Goal: Task Accomplishment & Management: Manage account settings

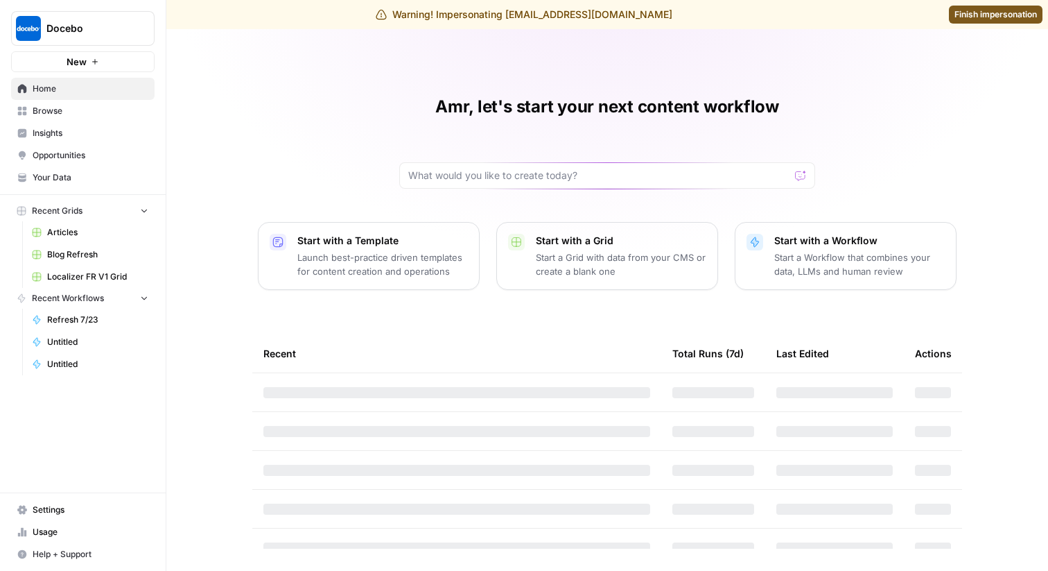
click at [61, 510] on span "Settings" at bounding box center [91, 509] width 116 height 12
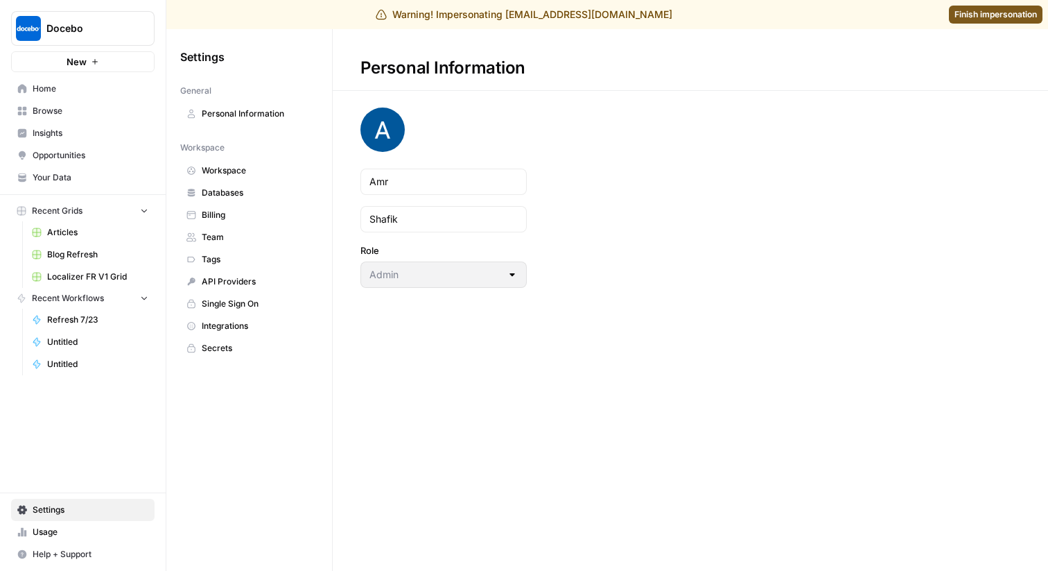
click at [65, 530] on span "Usage" at bounding box center [91, 532] width 116 height 12
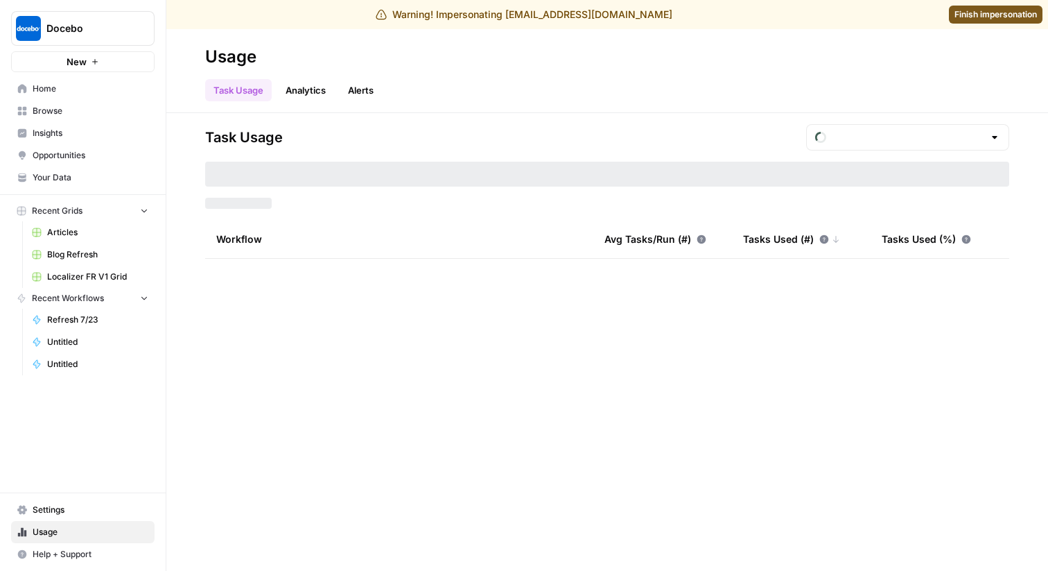
type input "September Tasks"
click at [58, 503] on span "Settings" at bounding box center [91, 509] width 116 height 12
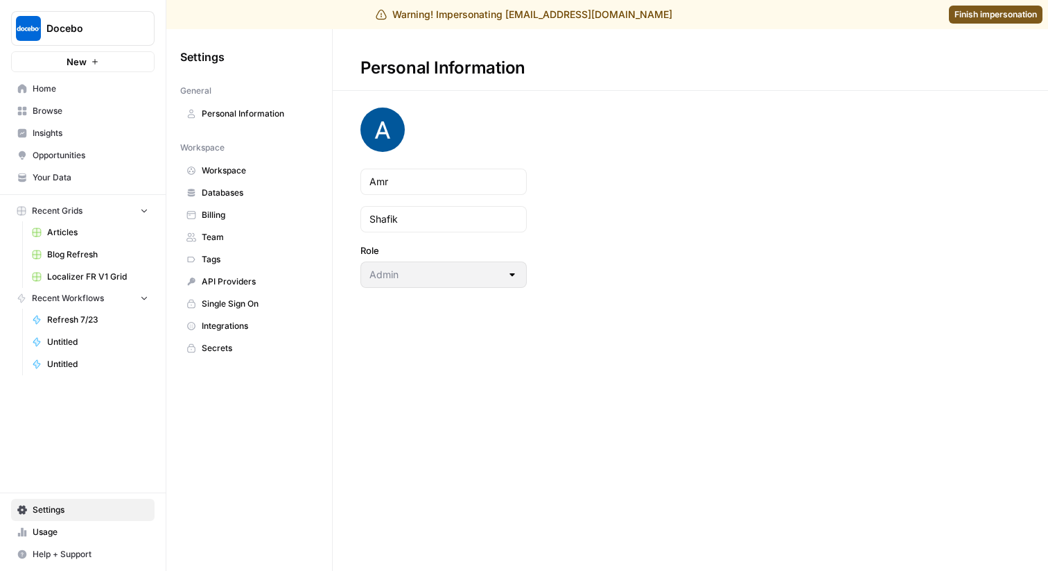
click at [219, 234] on span "Team" at bounding box center [257, 237] width 110 height 12
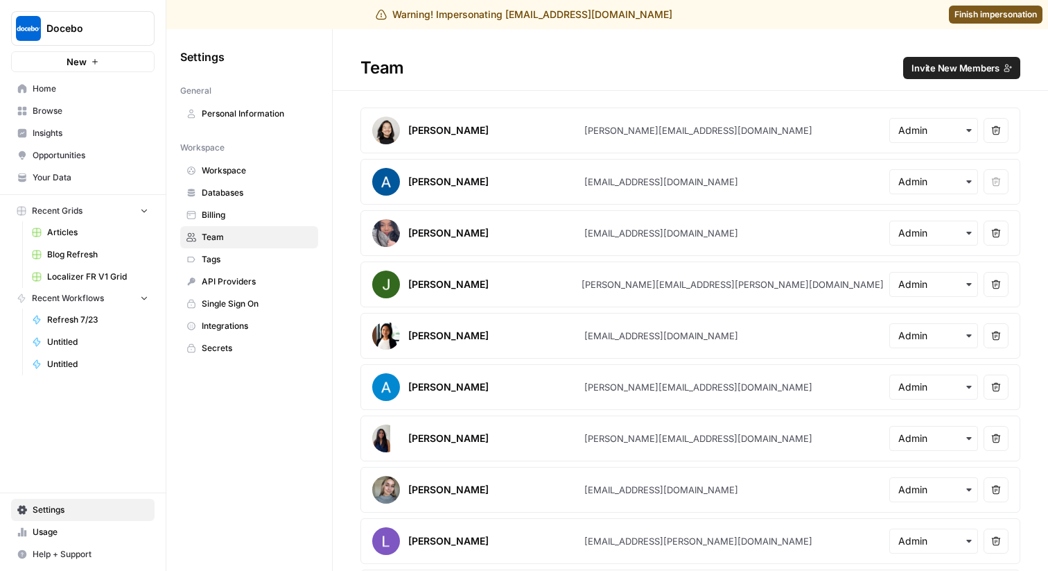
click at [917, 62] on span "Invite New Members" at bounding box center [956, 68] width 88 height 14
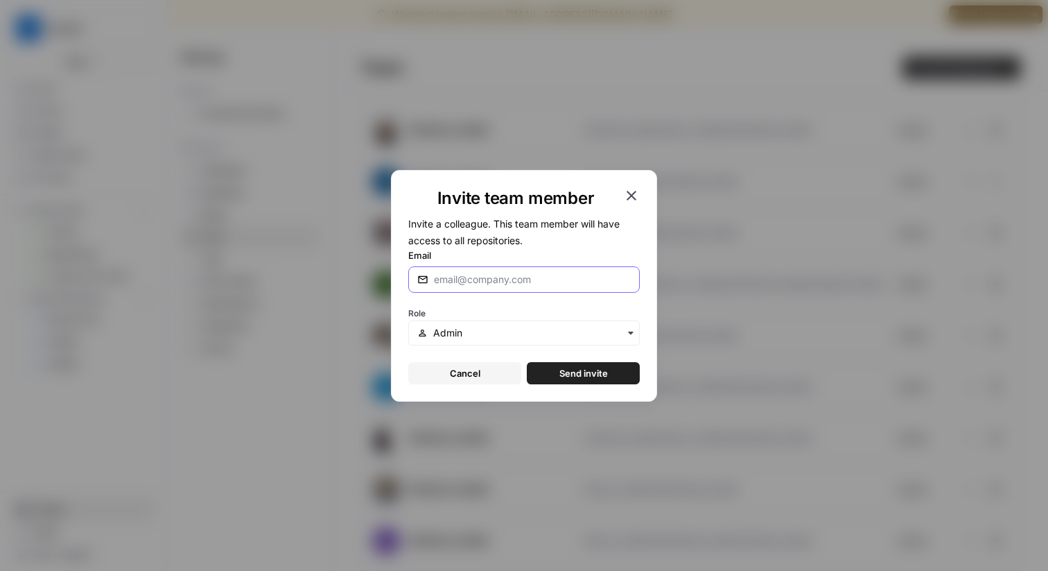
click at [526, 276] on input "Email" at bounding box center [532, 279] width 197 height 14
type input "[PERSON_NAME][EMAIL_ADDRESS][DOMAIN_NAME]"
click at [551, 381] on button "Send invite" at bounding box center [583, 373] width 113 height 22
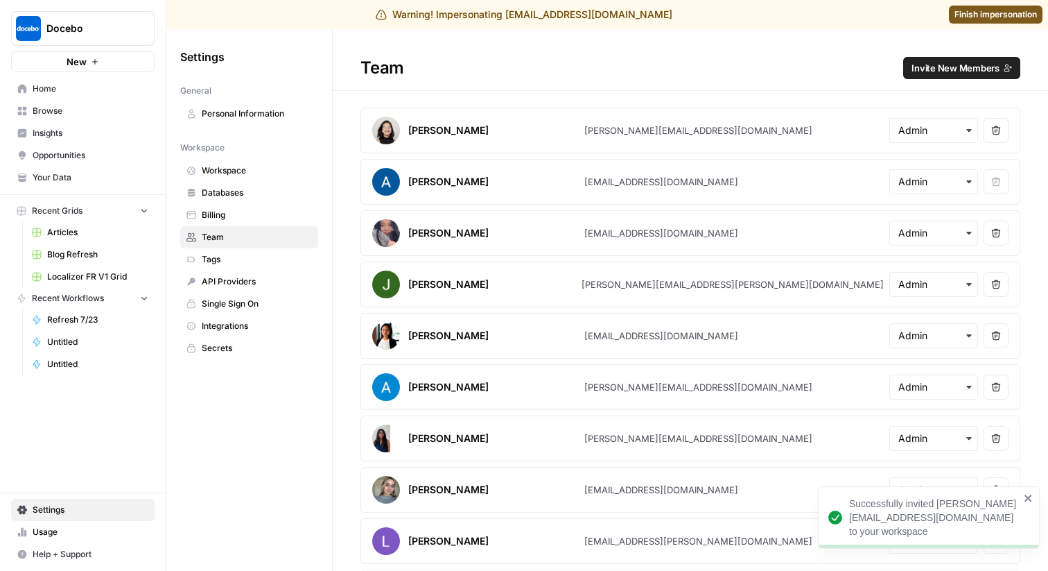
click at [983, 12] on span "Finish impersonation" at bounding box center [996, 14] width 83 height 12
